Goal: Find specific page/section: Find specific page/section

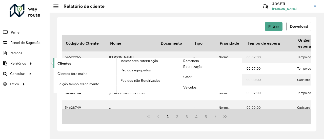
click at [60, 62] on span "Clientes" at bounding box center [64, 63] width 14 height 5
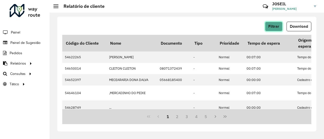
click at [282, 26] on button "Filtrar" at bounding box center [273, 27] width 17 height 10
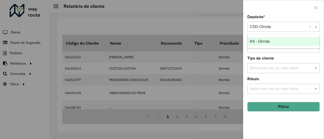
drag, startPoint x: 264, startPoint y: 25, endPoint x: 268, endPoint y: 29, distance: 5.4
click at [264, 25] on input "text" at bounding box center [278, 27] width 57 height 6
click at [273, 14] on div at bounding box center [283, 7] width 80 height 15
click at [283, 106] on button "Filtrar" at bounding box center [283, 107] width 72 height 10
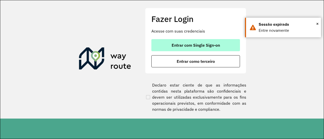
click at [183, 45] on span "Entrar com Single Sign-on" at bounding box center [196, 45] width 48 height 4
